Goal: Task Accomplishment & Management: Manage account settings

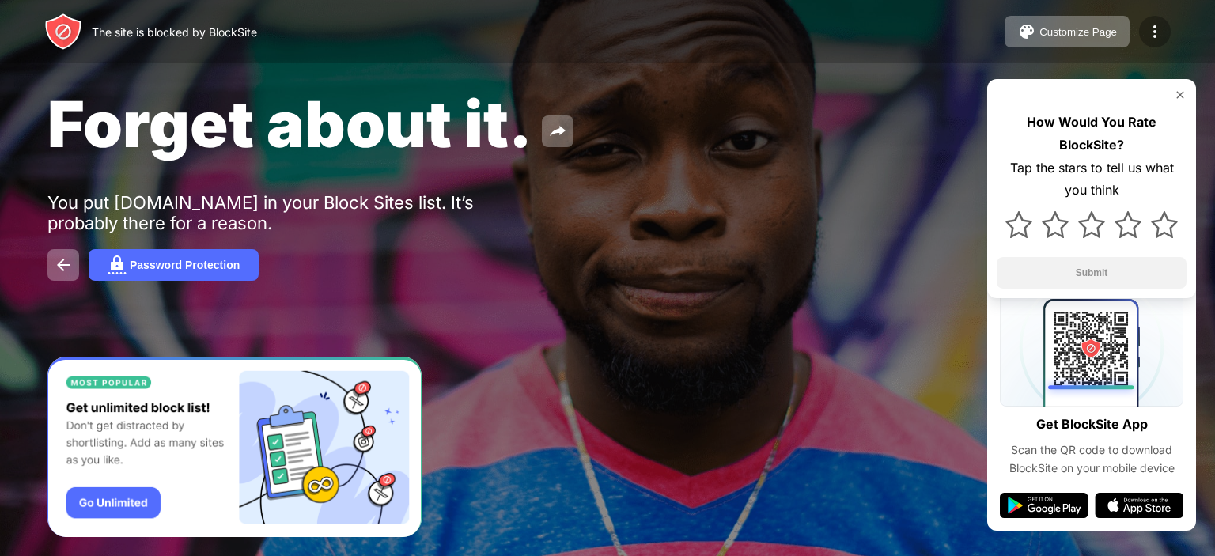
click at [1153, 27] on img at bounding box center [1154, 31] width 19 height 19
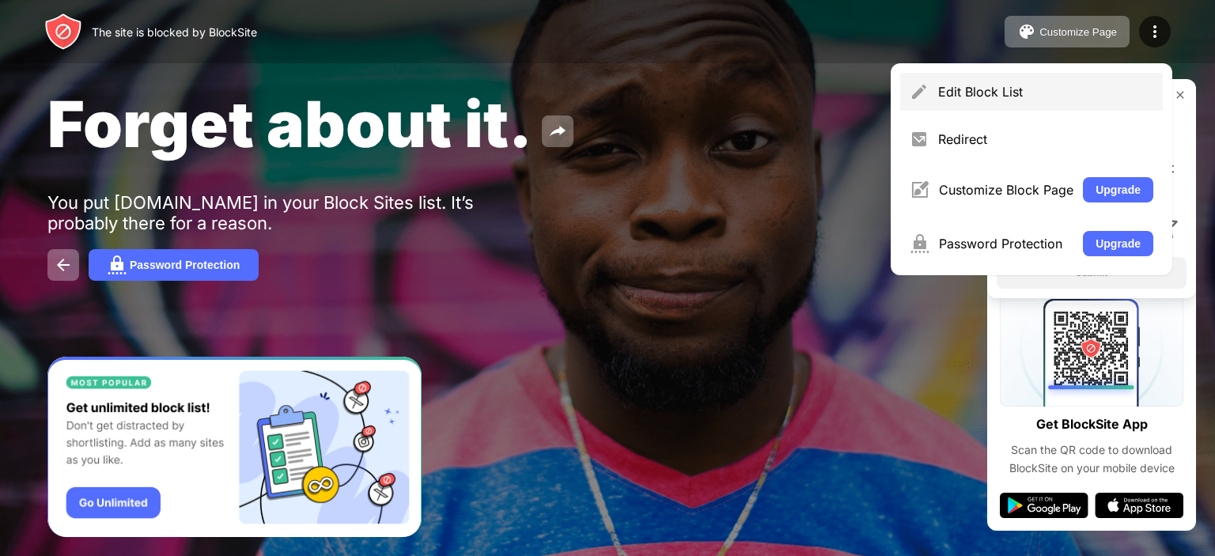
click at [929, 99] on div "Edit Block List" at bounding box center [1031, 92] width 263 height 38
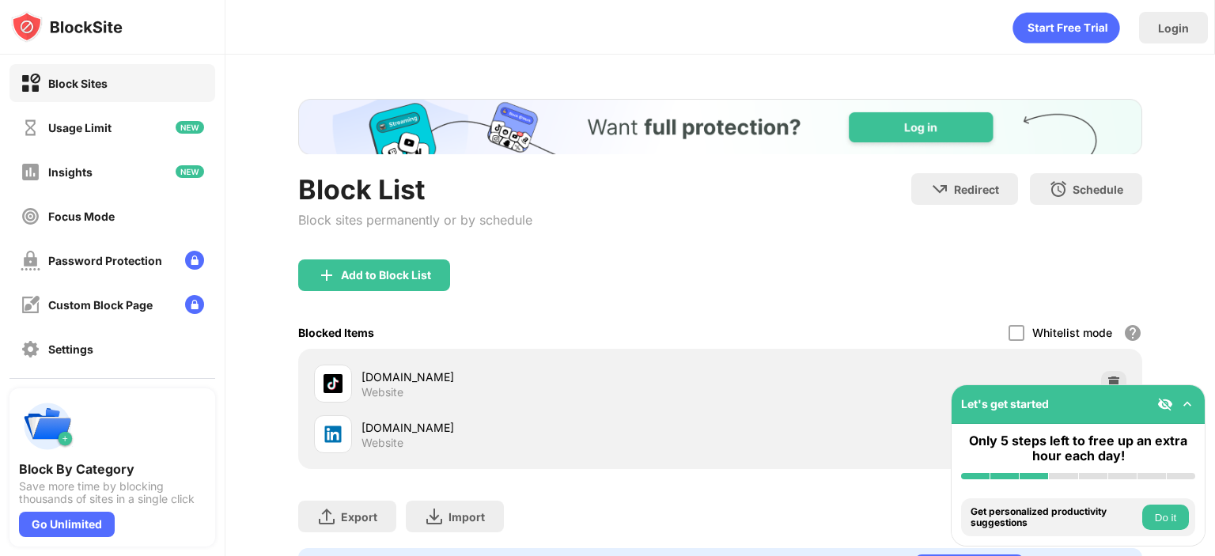
scroll to position [92, 0]
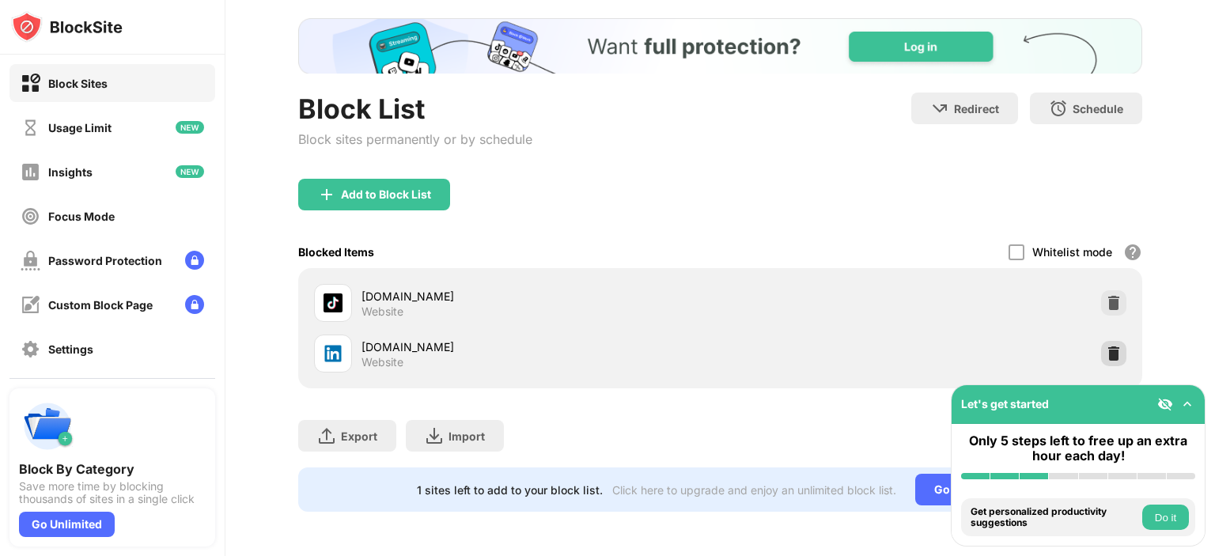
click at [1106, 346] on img at bounding box center [1114, 354] width 16 height 16
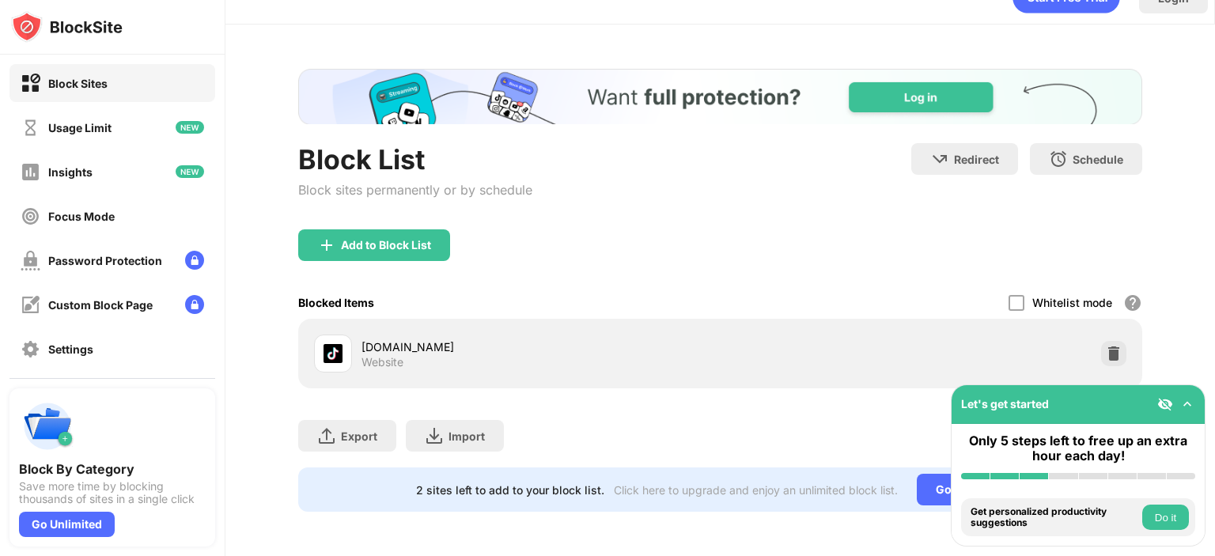
scroll to position [41, 0]
click at [399, 239] on div "Add to Block List" at bounding box center [386, 245] width 90 height 13
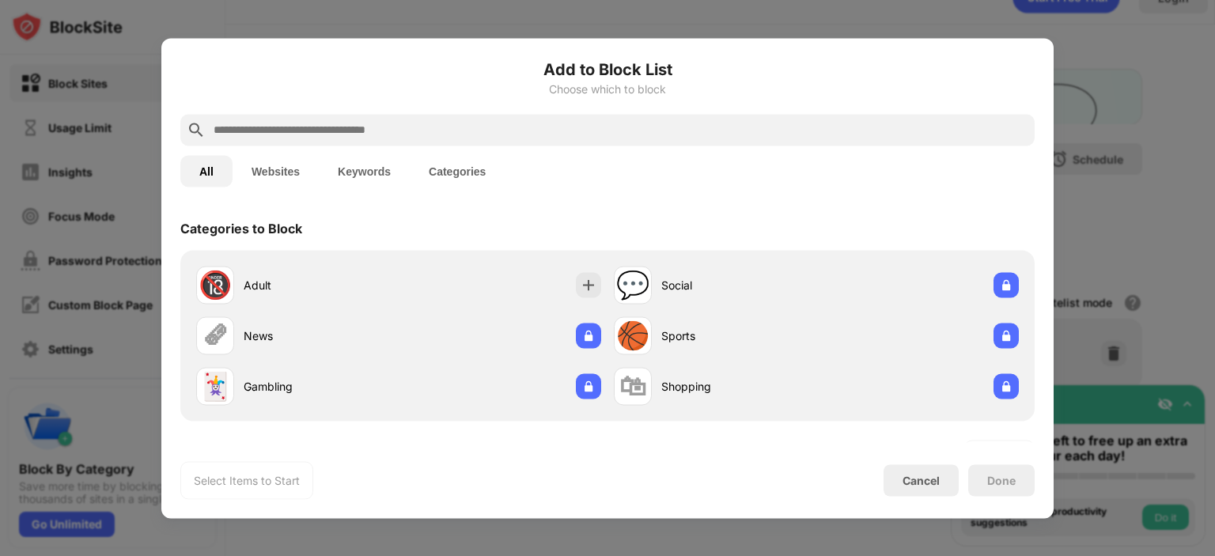
click at [440, 115] on div at bounding box center [607, 130] width 854 height 32
click at [441, 138] on input "text" at bounding box center [620, 129] width 816 height 19
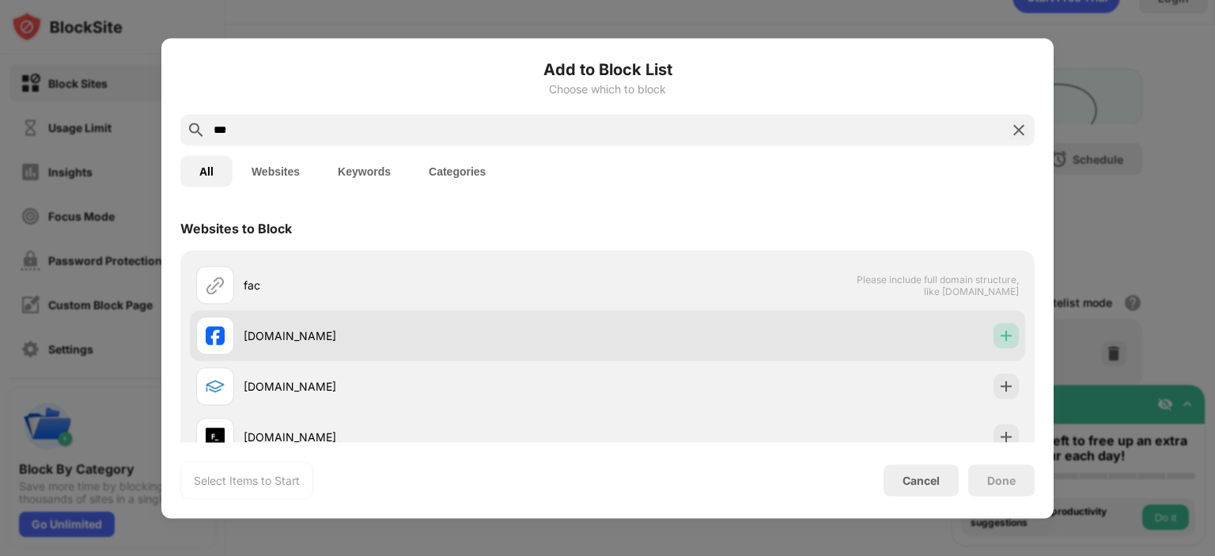
click at [1005, 338] on div at bounding box center [1006, 335] width 25 height 25
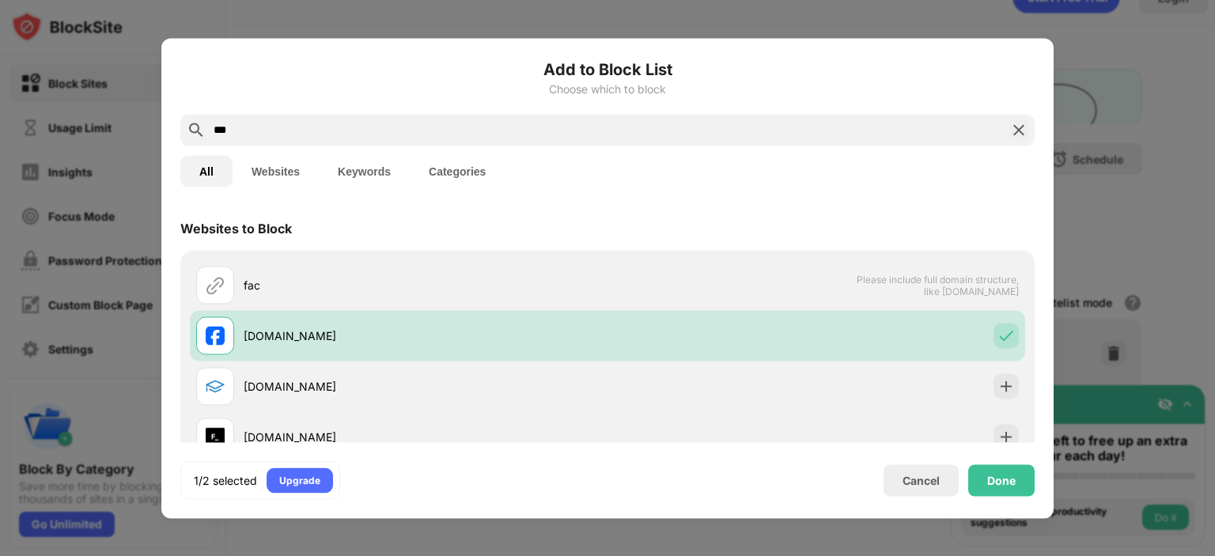
click at [468, 126] on input "***" at bounding box center [607, 129] width 791 height 19
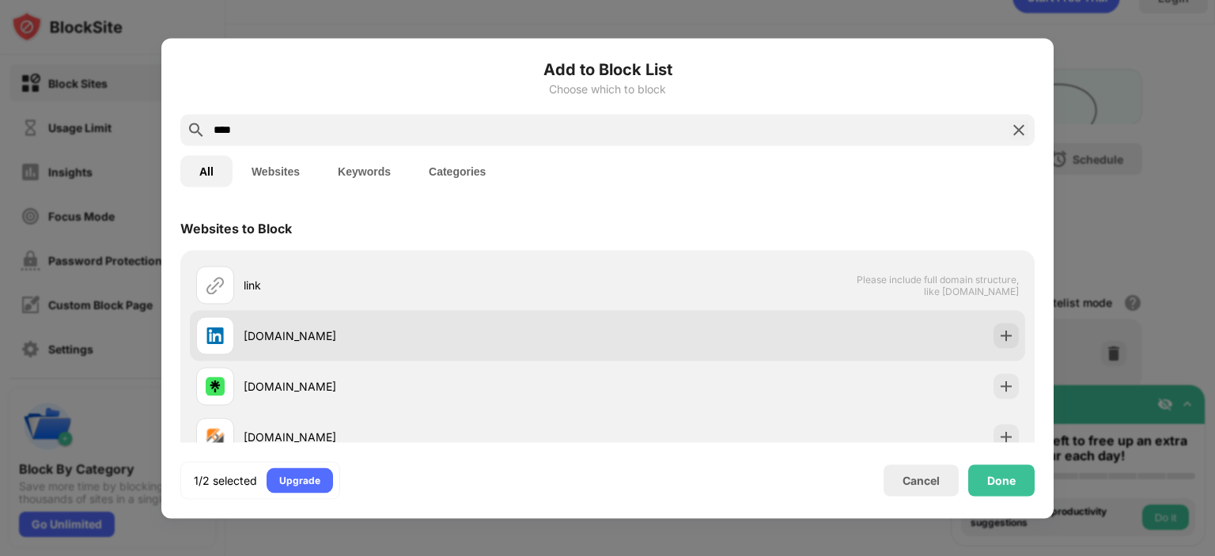
type input "****"
click at [994, 337] on div at bounding box center [1006, 335] width 25 height 25
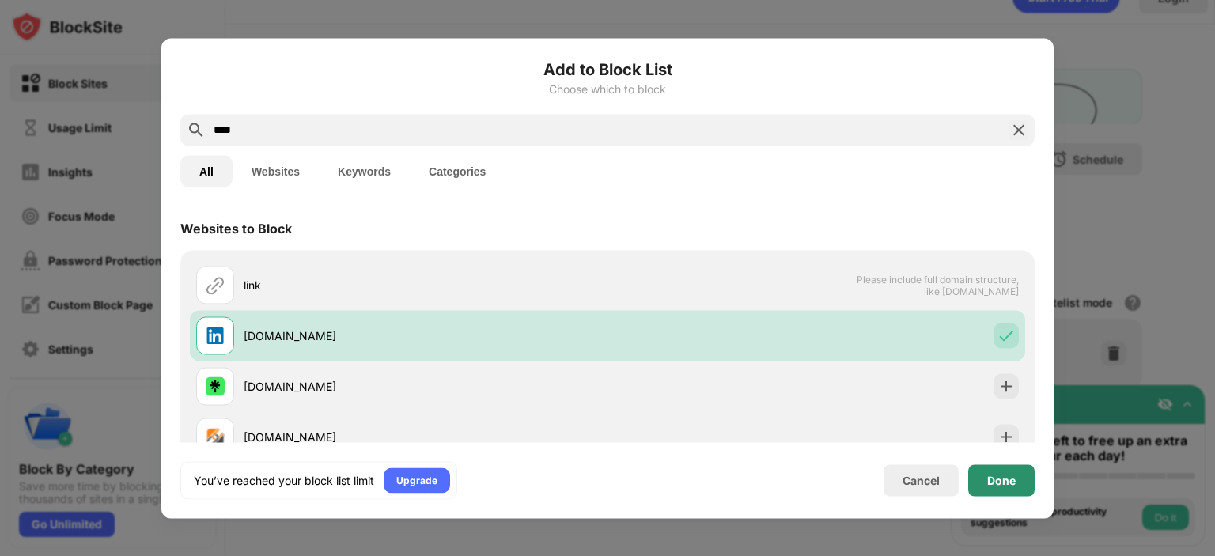
click at [998, 483] on div "Done" at bounding box center [1001, 480] width 28 height 13
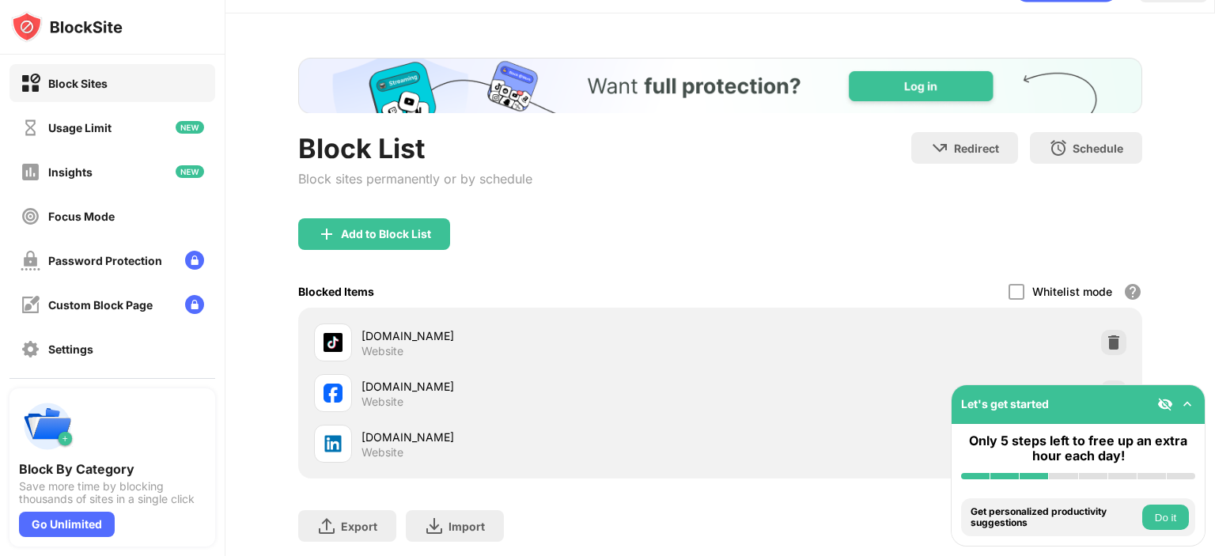
scroll to position [92, 0]
